Goal: Entertainment & Leisure: Consume media (video, audio)

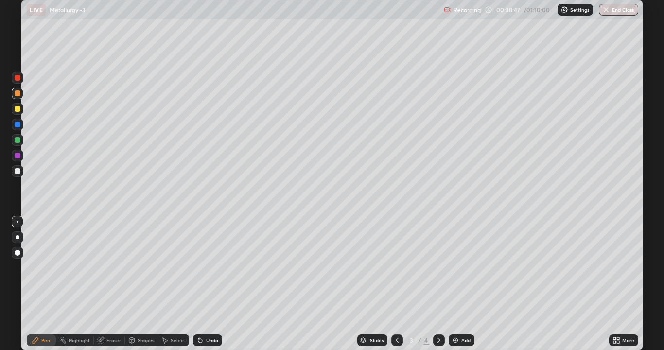
click at [437, 340] on icon at bounding box center [439, 340] width 8 height 8
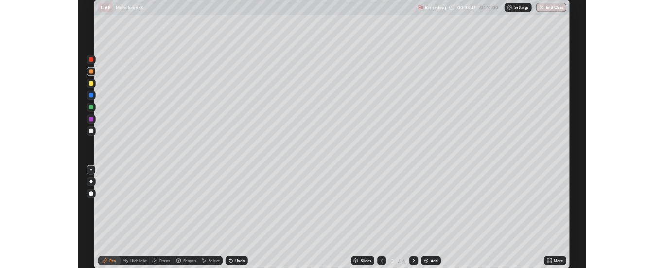
scroll to position [350, 664]
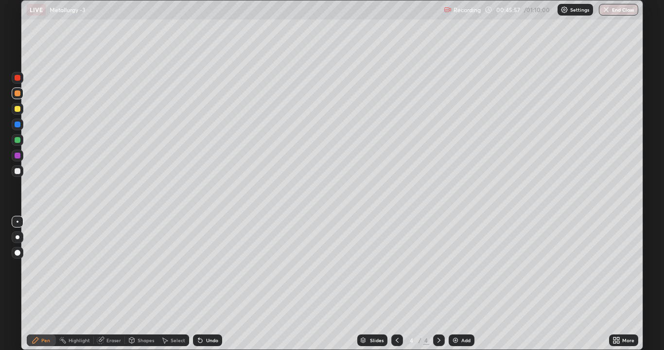
click at [615, 337] on icon at bounding box center [615, 338] width 2 height 2
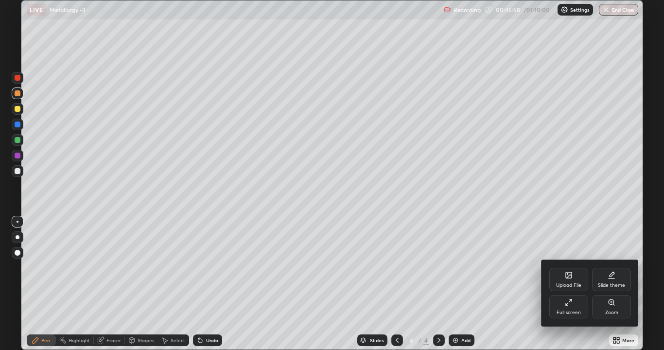
click at [569, 309] on div "Full screen" at bounding box center [568, 306] width 39 height 23
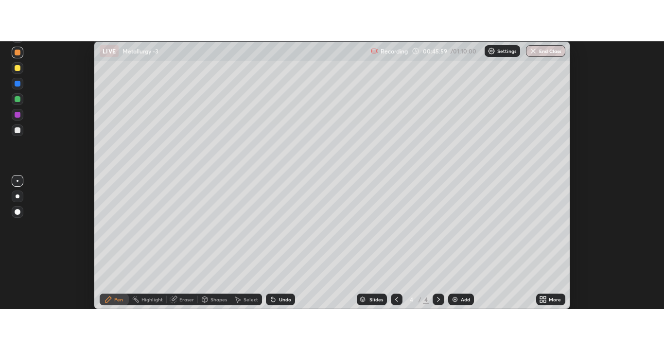
scroll to position [48350, 47954]
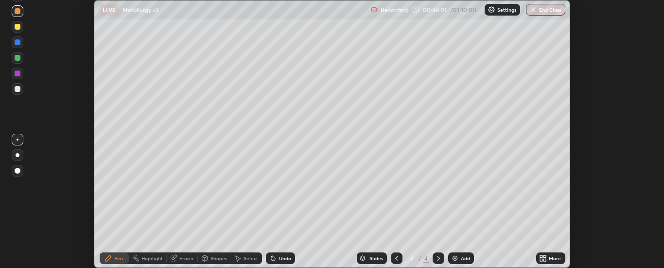
click at [542, 259] on icon at bounding box center [541, 260] width 2 height 2
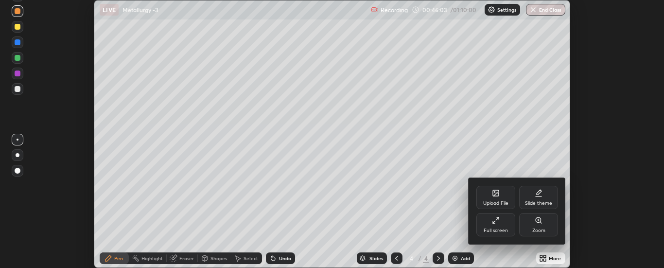
click at [506, 228] on div "Full screen" at bounding box center [496, 230] width 24 height 5
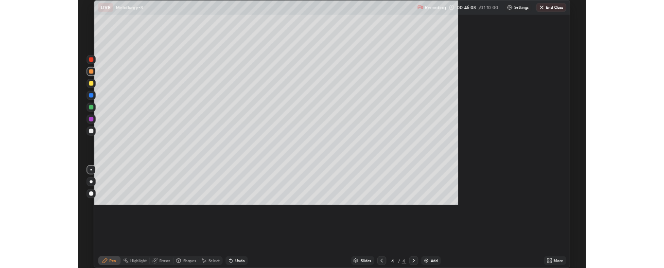
scroll to position [350, 664]
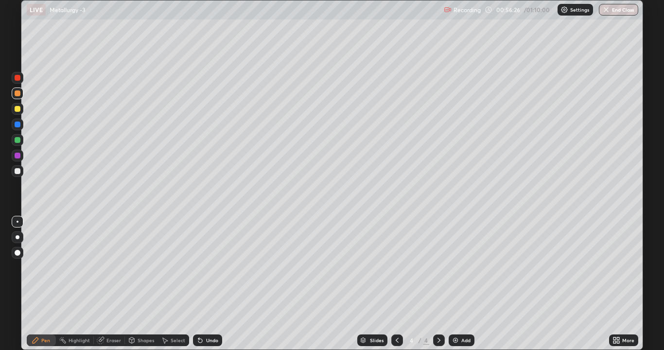
click at [621, 339] on div "More" at bounding box center [623, 340] width 29 height 12
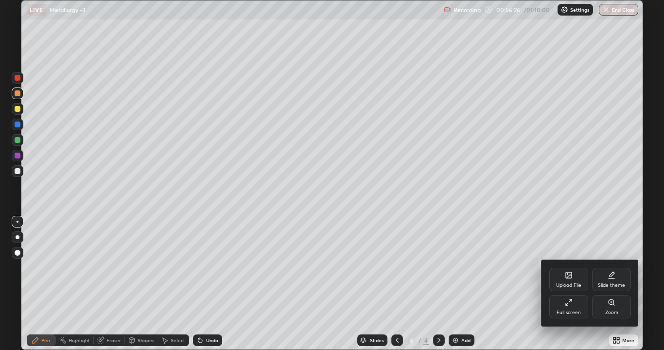
click at [576, 312] on div "Full screen" at bounding box center [569, 312] width 24 height 5
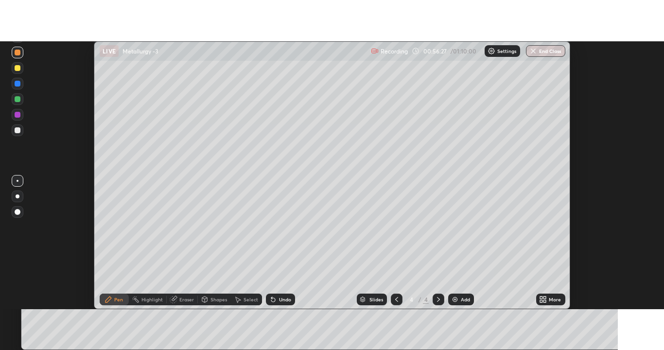
scroll to position [48350, 47954]
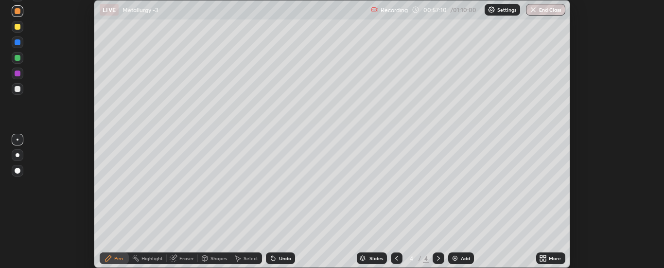
click at [542, 260] on icon at bounding box center [541, 260] width 2 height 2
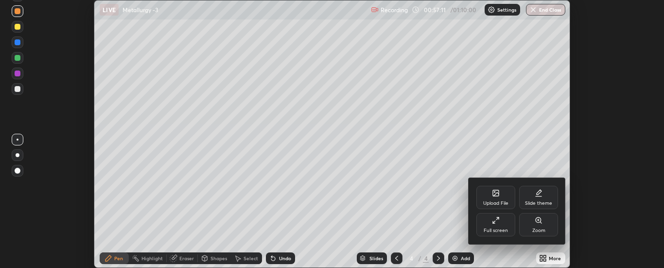
click at [499, 223] on icon at bounding box center [496, 220] width 8 height 8
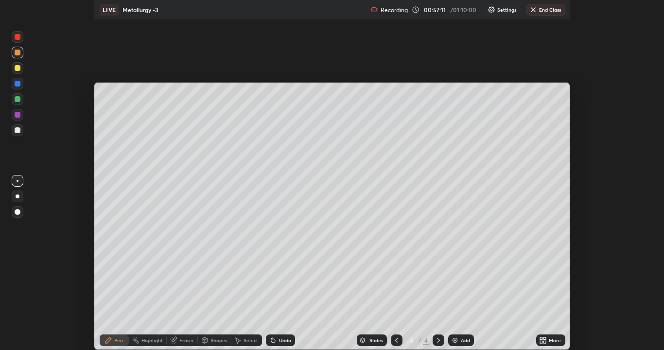
scroll to position [350, 664]
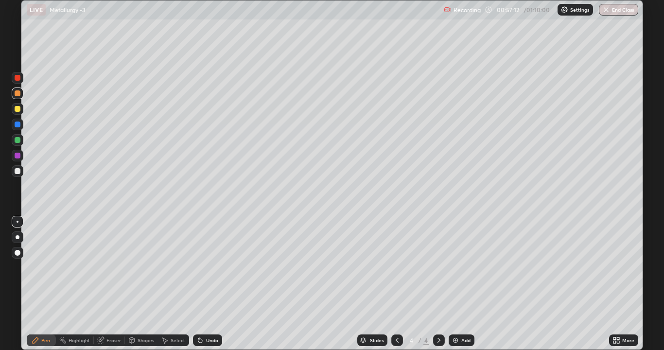
click at [604, 14] on button "End Class" at bounding box center [618, 10] width 39 height 12
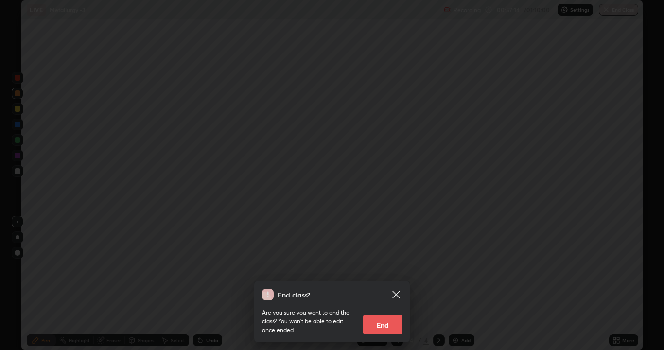
click at [387, 323] on button "End" at bounding box center [382, 324] width 39 height 19
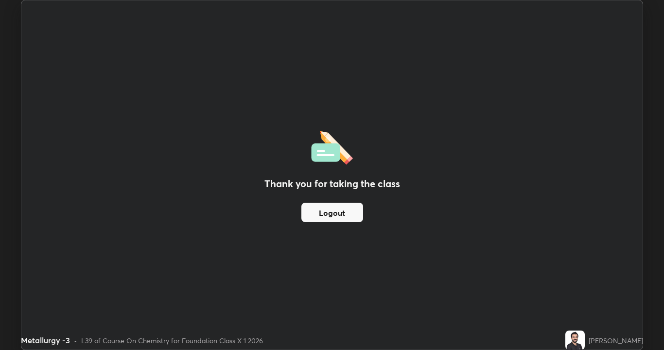
click at [351, 214] on button "Logout" at bounding box center [332, 212] width 62 height 19
